Goal: Task Accomplishment & Management: Manage account settings

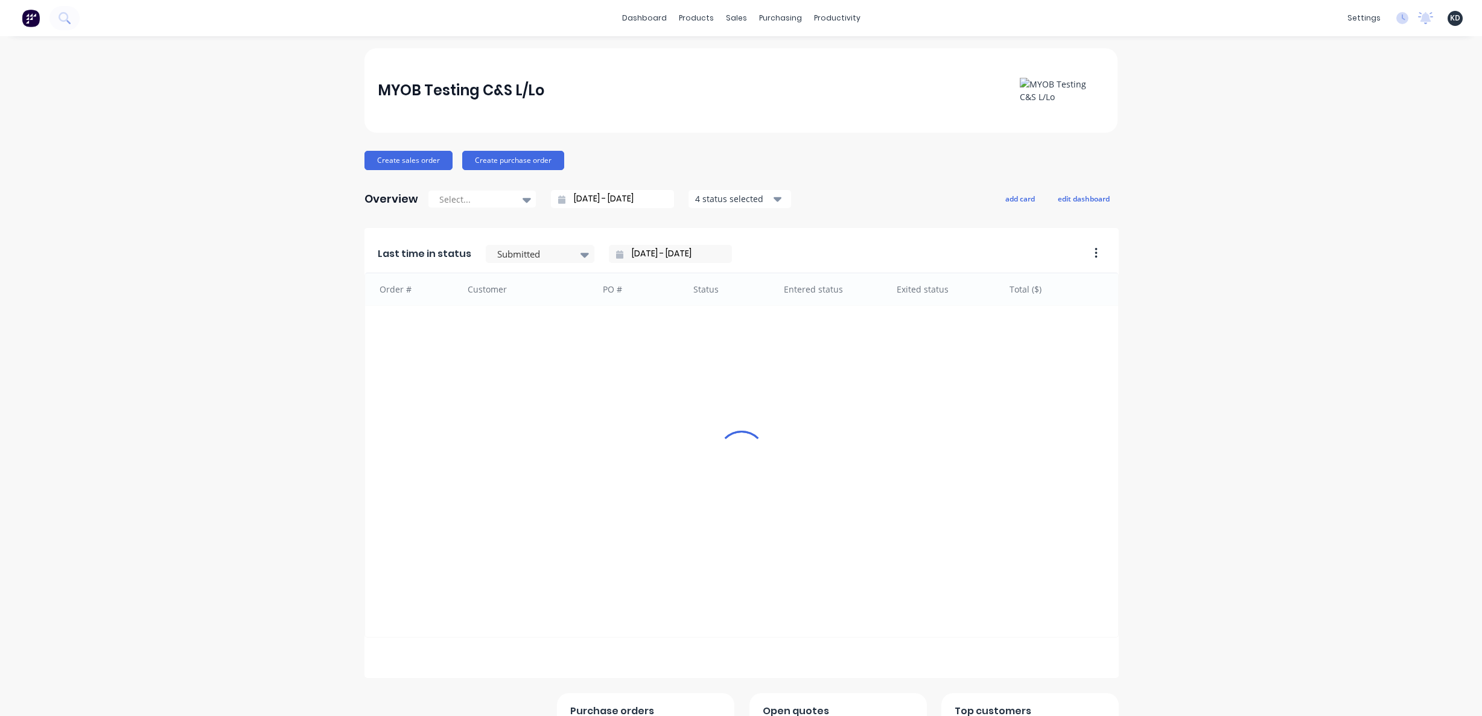
click at [282, 320] on div "MYOB Testing C&S L/Lo Create sales order Create purchase order Overview Select.…" at bounding box center [741, 440] width 1482 height 785
click at [1137, 269] on div "MYOB Testing C&S L/Lo Create sales order Create purchase order Overview Select.…" at bounding box center [741, 440] width 1482 height 785
click at [868, 128] on div "Timesheets" at bounding box center [858, 130] width 45 height 11
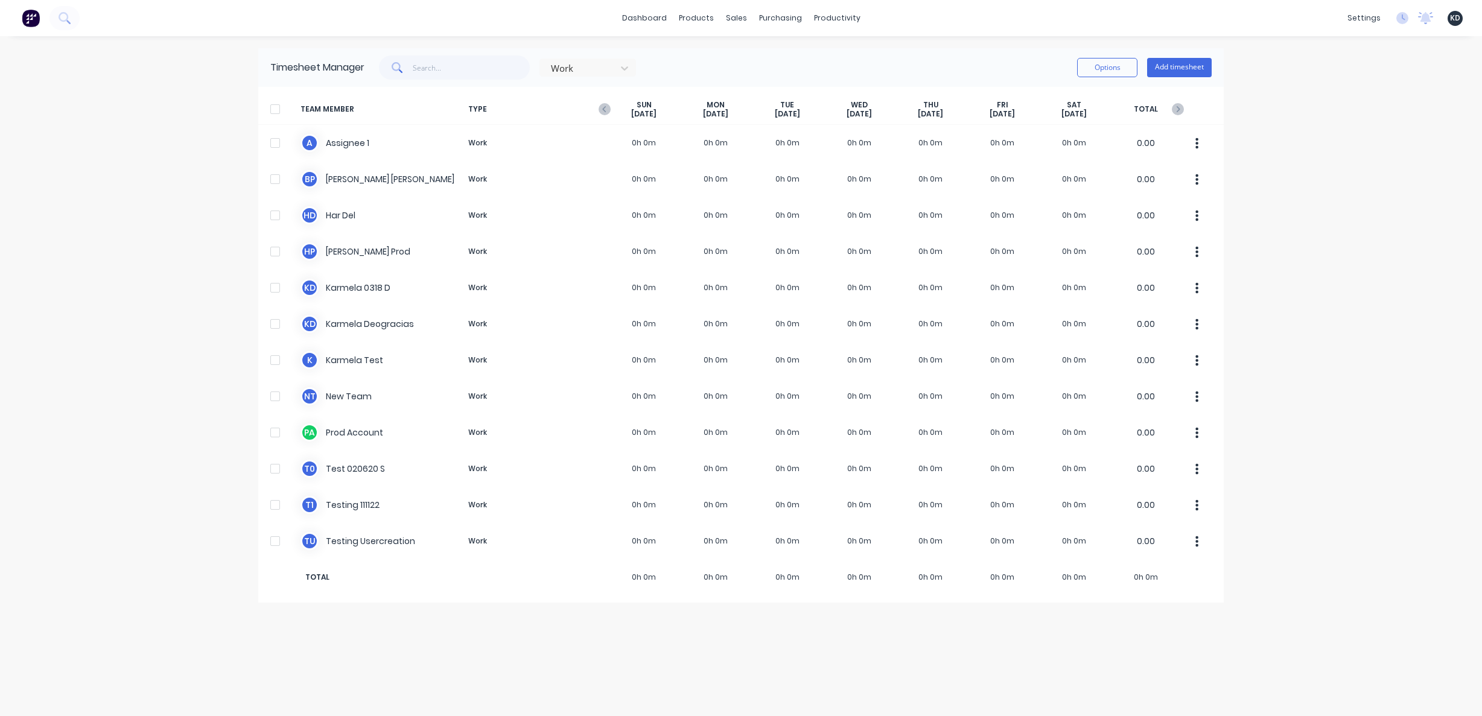
click at [1345, 159] on div "dashboard products sales purchasing productivity dashboard products Product Cat…" at bounding box center [741, 358] width 1482 height 716
click at [1184, 62] on button "Add timesheet" at bounding box center [1179, 67] width 65 height 19
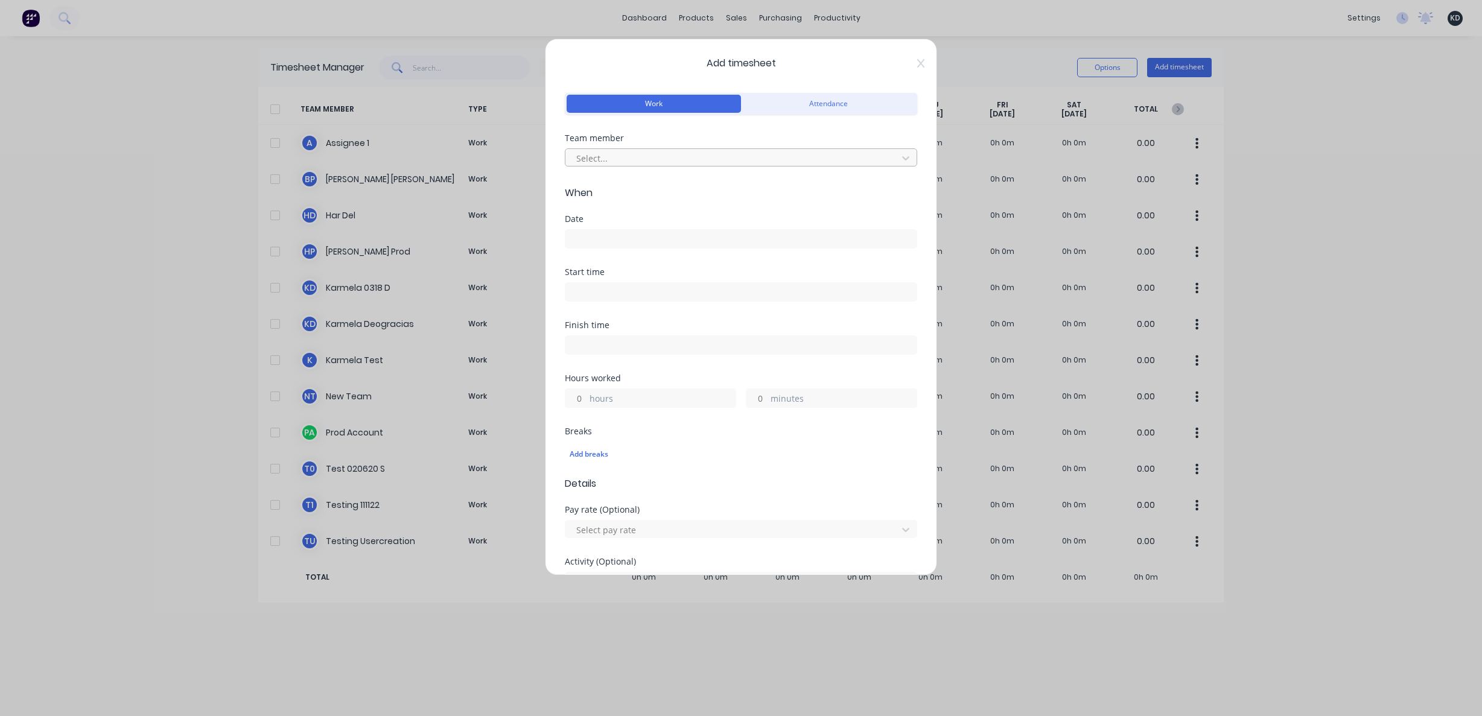
click at [624, 155] on div at bounding box center [733, 158] width 316 height 15
click at [627, 185] on div "Assignee 1" at bounding box center [736, 185] width 343 height 22
click at [619, 237] on input at bounding box center [740, 239] width 351 height 18
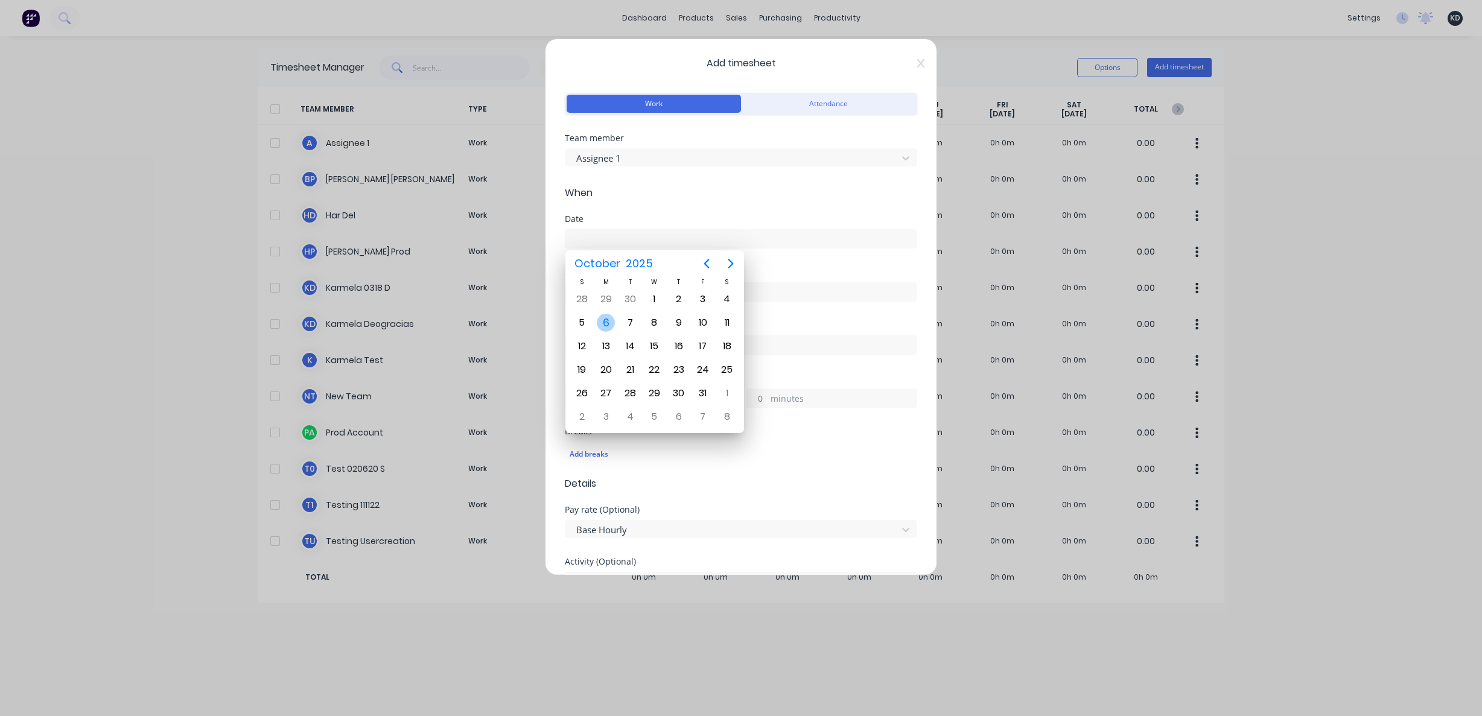
click at [606, 322] on div "6" at bounding box center [606, 323] width 18 height 18
type input "06/10/2025"
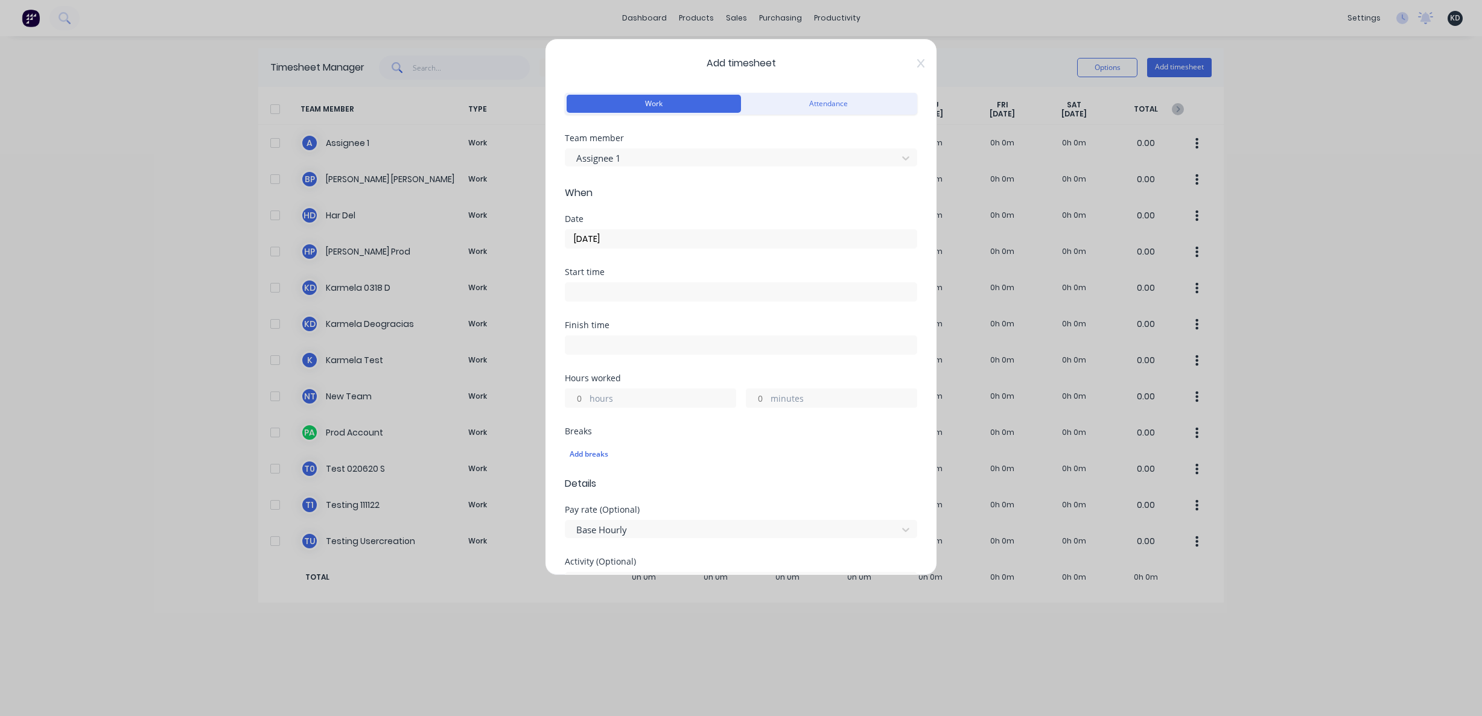
click at [654, 196] on span "When" at bounding box center [741, 193] width 352 height 14
click at [577, 404] on input "hours" at bounding box center [575, 398] width 21 height 18
type input "3"
click at [682, 366] on div "Finish time" at bounding box center [741, 347] width 352 height 53
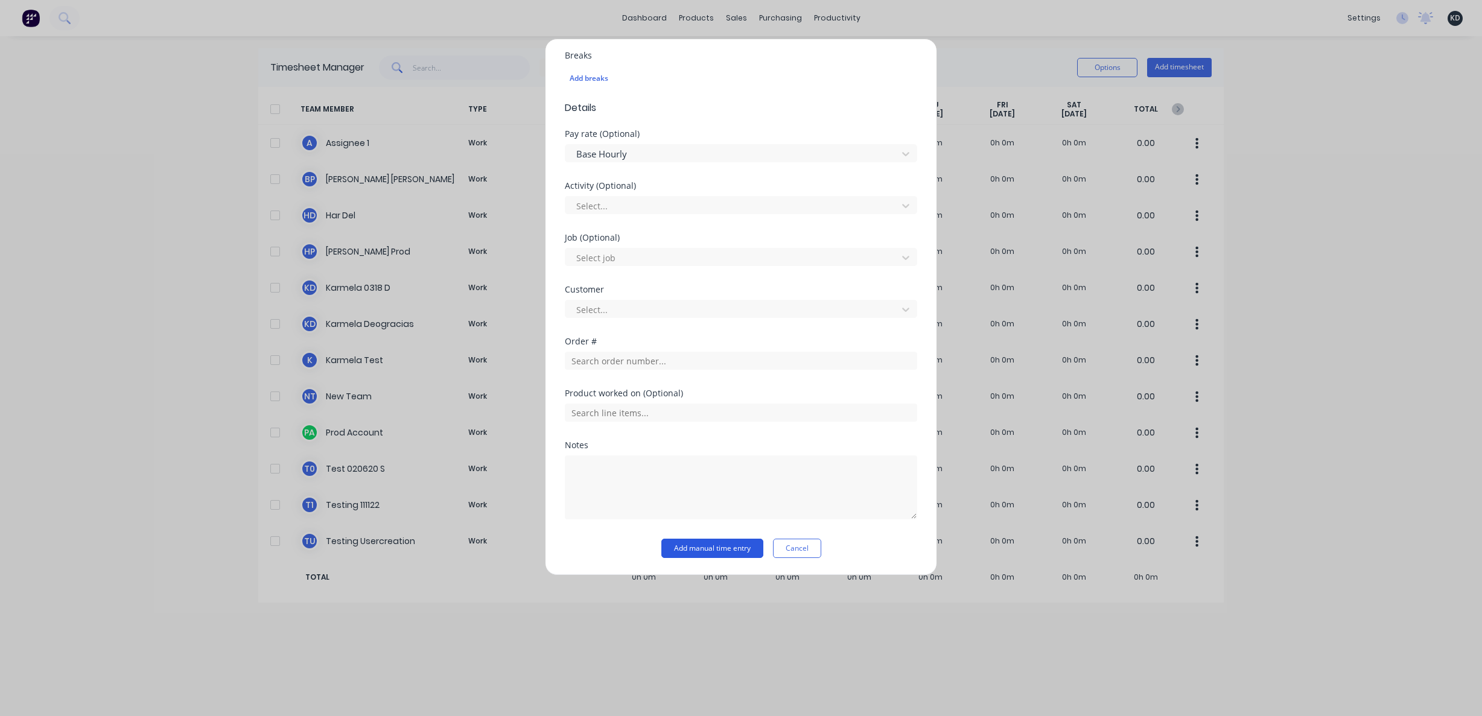
click at [690, 549] on button "Add manual time entry" at bounding box center [712, 548] width 102 height 19
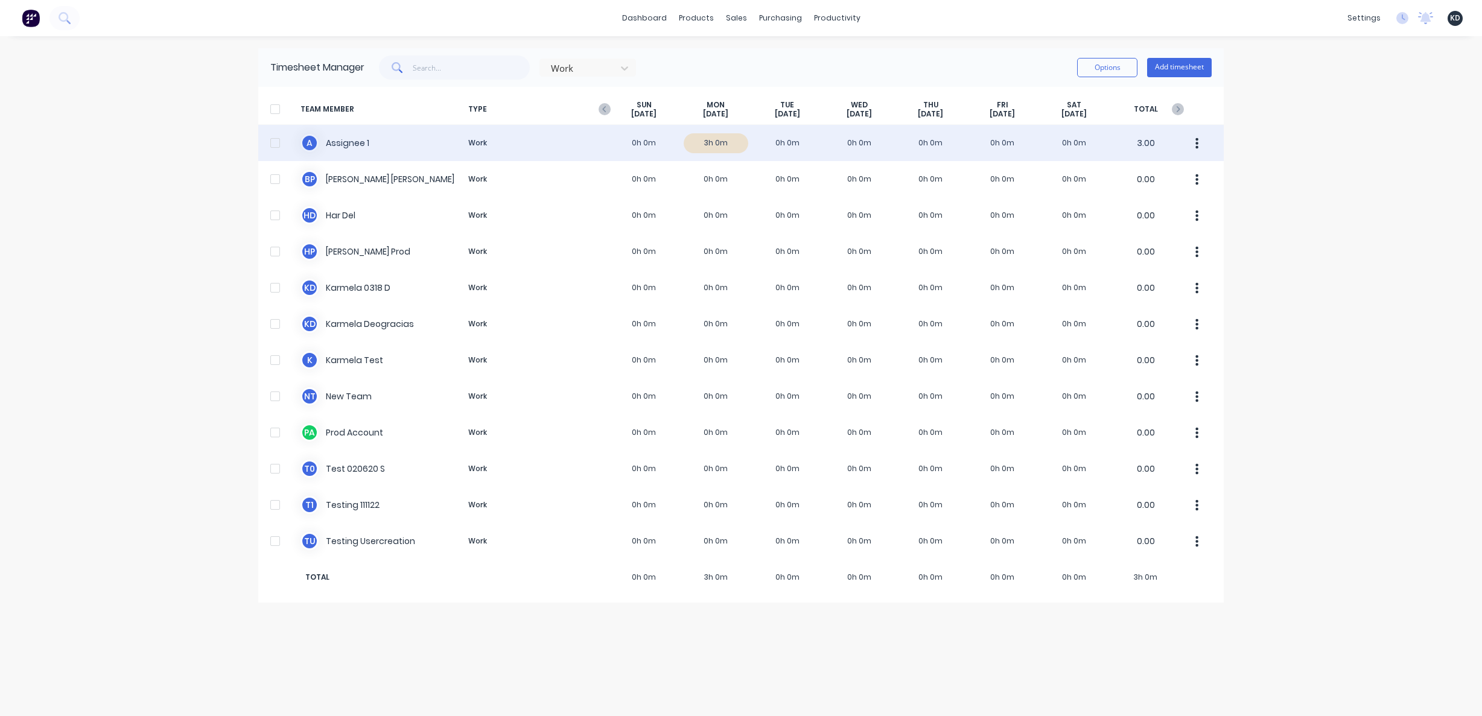
click at [1190, 148] on button "button" at bounding box center [1196, 143] width 25 height 24
click at [1173, 171] on div "Approve" at bounding box center [1151, 176] width 93 height 17
click at [1339, 168] on div "× Timesheets marked as approved dashboard products sales purchasing productivit…" at bounding box center [741, 358] width 1482 height 716
click at [608, 136] on div "A Assignee 1 Work 0h 0m 3h 0m 0h 0m 0h 0m 0h 0m 0h 0m 0h 0m 3.00" at bounding box center [740, 143] width 965 height 36
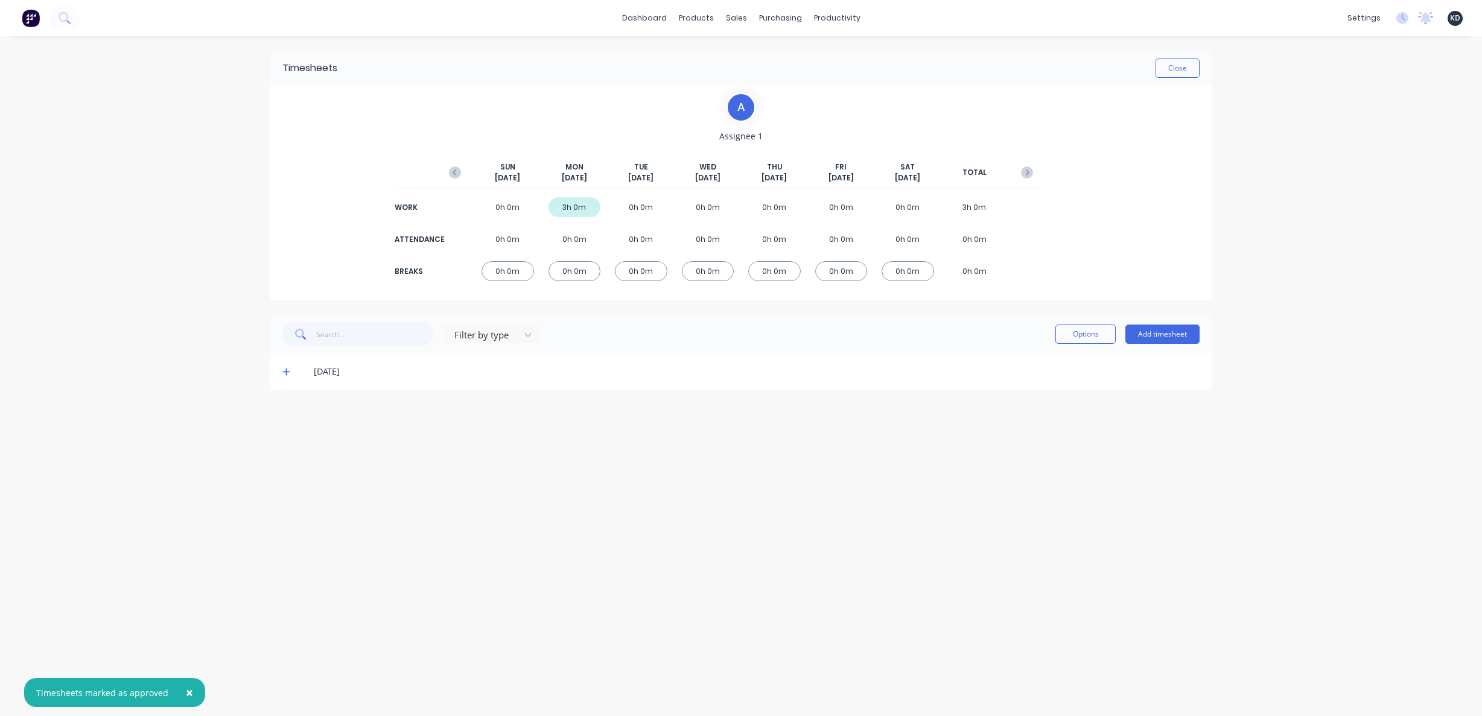
click at [288, 370] on icon at bounding box center [286, 371] width 8 height 8
click at [182, 347] on div "× Timesheets marked as approved dashboard products sales purchasing productivit…" at bounding box center [741, 358] width 1482 height 716
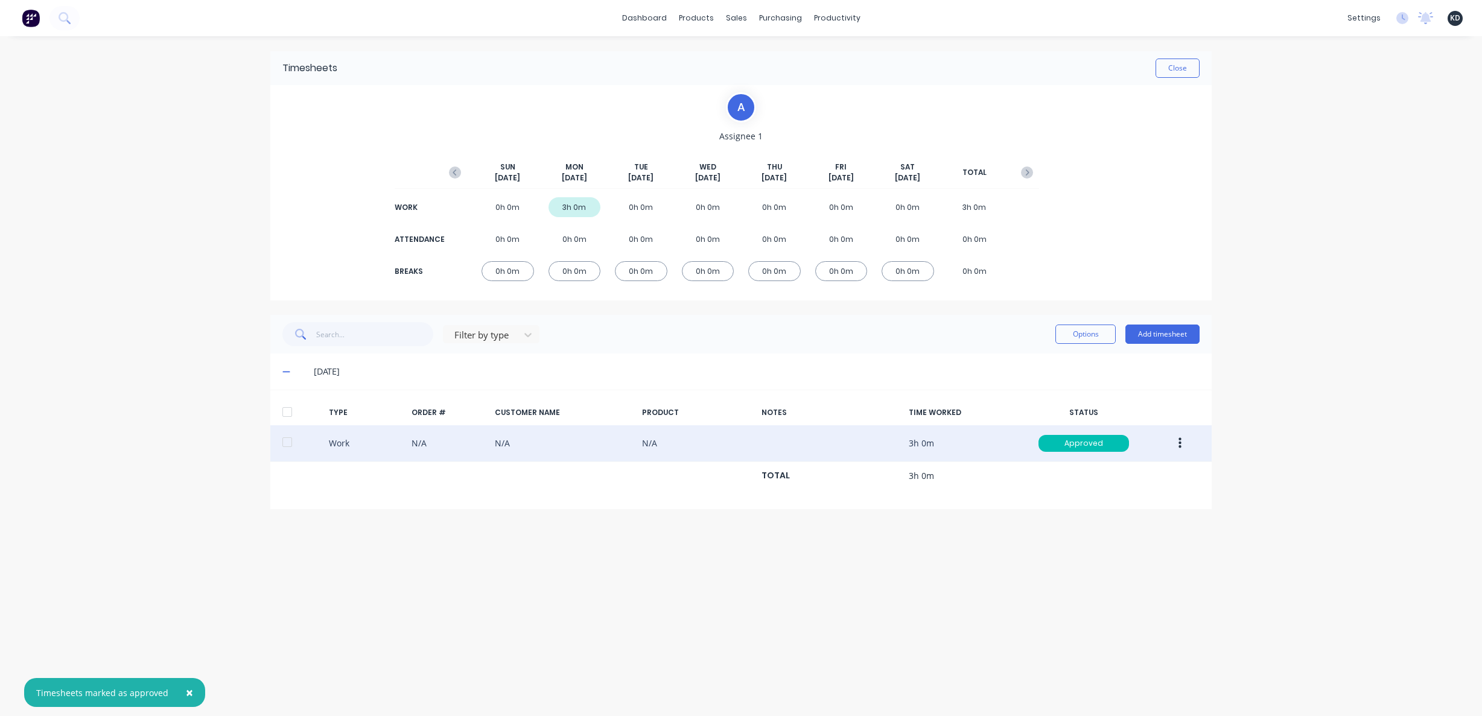
click at [1178, 446] on icon "button" at bounding box center [1179, 443] width 3 height 13
click at [1130, 402] on div "Edit" at bounding box center [1136, 397] width 93 height 17
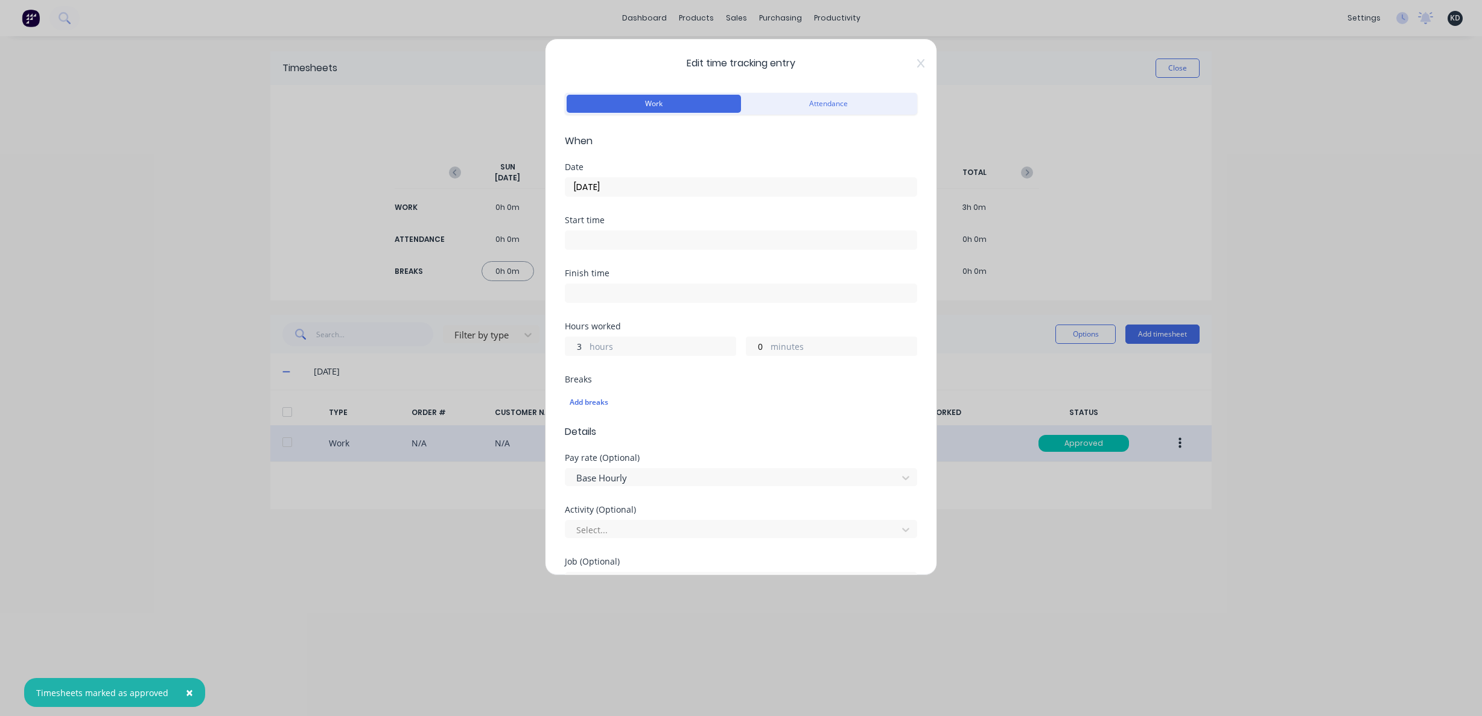
drag, startPoint x: 573, startPoint y: 348, endPoint x: 587, endPoint y: 348, distance: 14.5
click at [587, 348] on div "3 hours" at bounding box center [650, 346] width 171 height 19
type input "6"
click at [685, 305] on div "Finish time" at bounding box center [741, 295] width 352 height 53
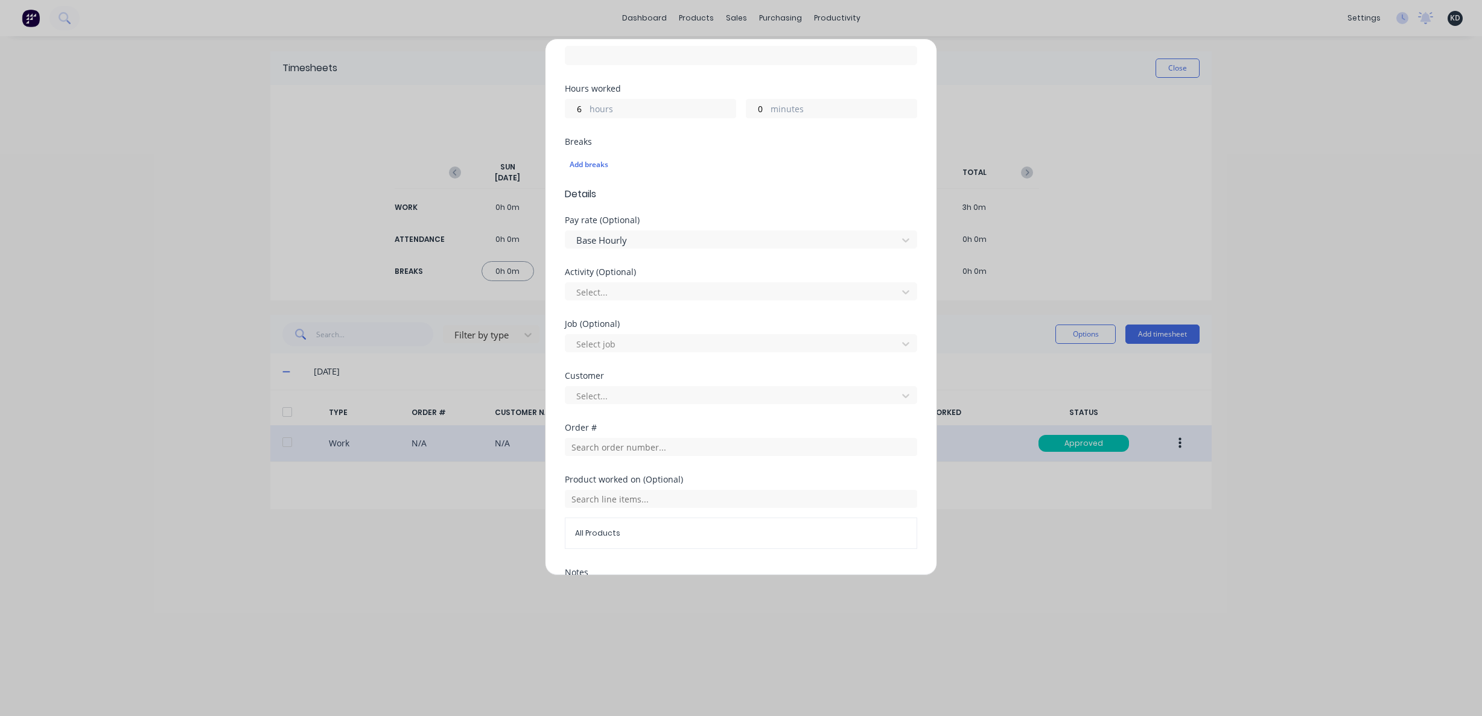
scroll to position [365, 0]
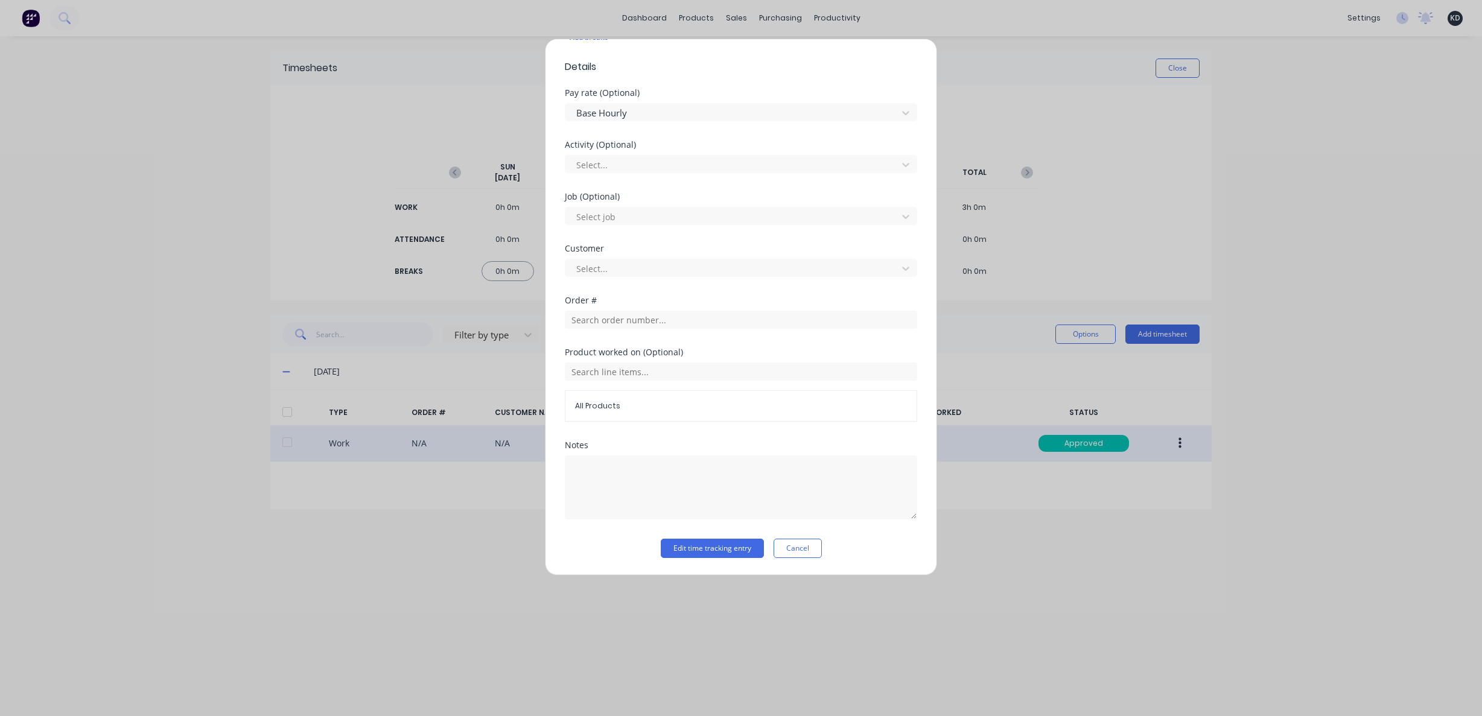
click at [737, 559] on div "Edit time tracking entry Work Attendance When Date 06/10/2025 Start time Finish…" at bounding box center [741, 307] width 392 height 537
click at [738, 549] on button "Edit time tracking entry" at bounding box center [712, 548] width 103 height 19
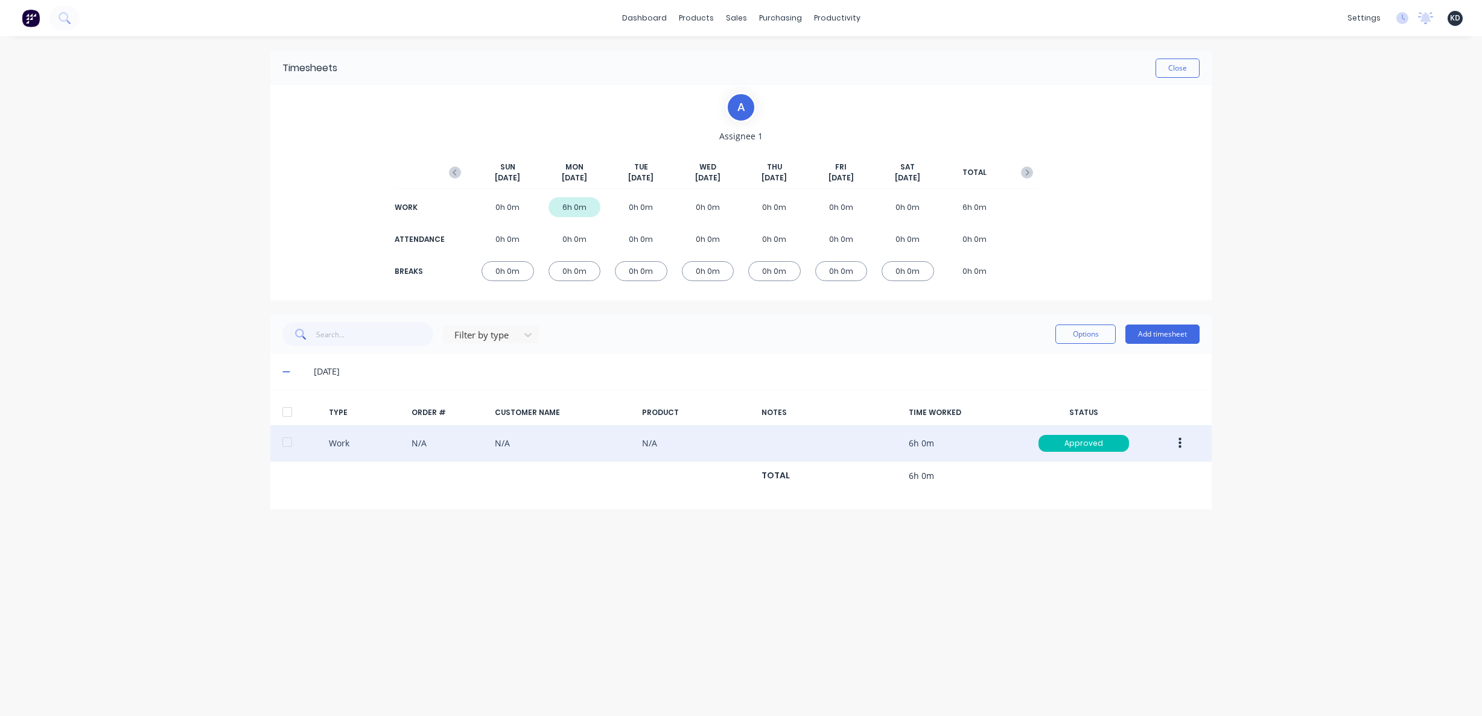
click at [1311, 402] on div "dashboard products sales purchasing productivity dashboard products Product Cat…" at bounding box center [741, 358] width 1482 height 716
click at [1323, 348] on div "dashboard products sales purchasing productivity dashboard products Product Cat…" at bounding box center [741, 358] width 1482 height 716
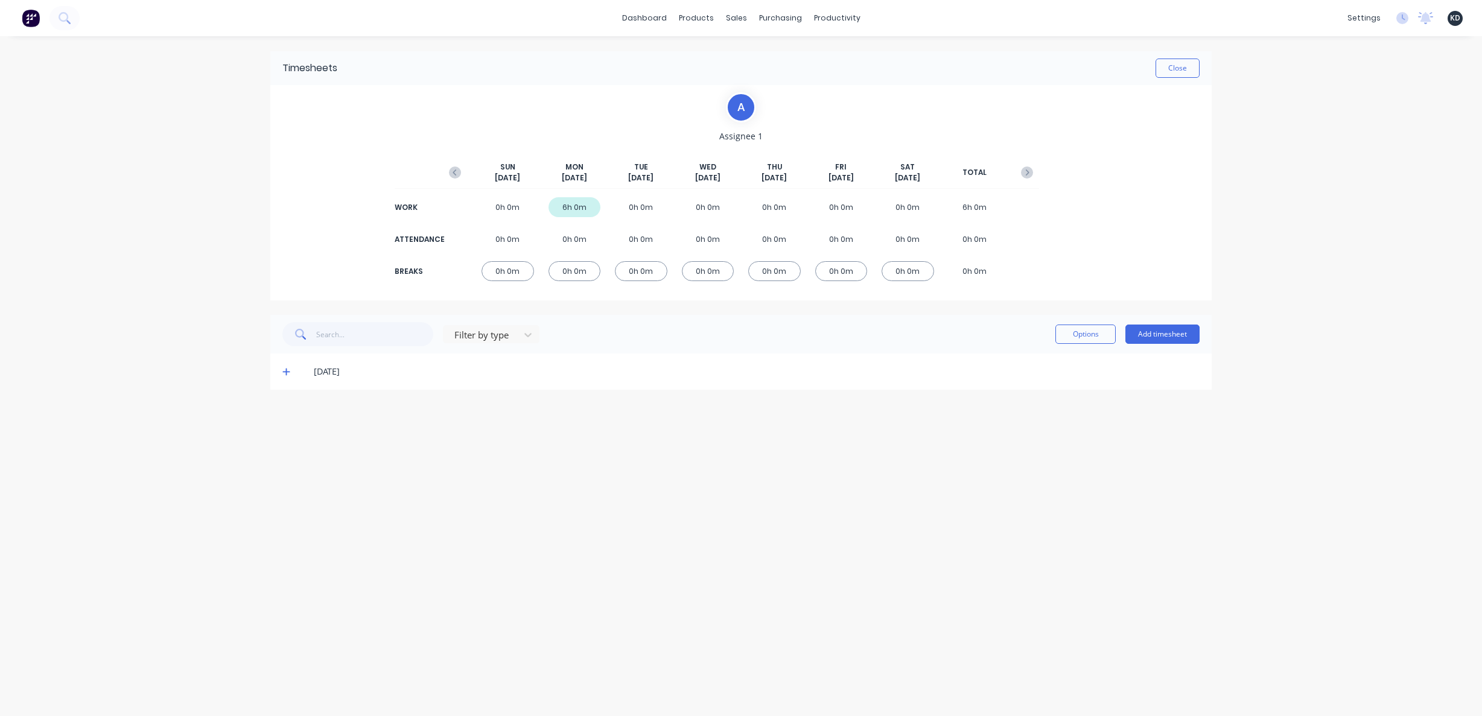
click at [284, 370] on icon at bounding box center [286, 371] width 8 height 8
